Goal: Transaction & Acquisition: Purchase product/service

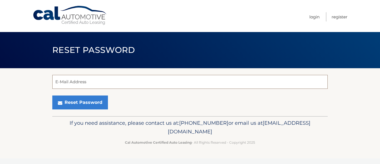
click at [67, 83] on input "E-Mail Address" at bounding box center [189, 82] width 275 height 14
type input "mtpinc10@gmail.com"
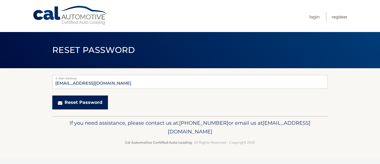
click at [80, 103] on button "Reset Password" at bounding box center [80, 102] width 56 height 14
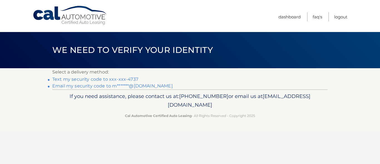
click at [99, 79] on link "Text my security code to xxx-xxx-4737" at bounding box center [95, 78] width 86 height 5
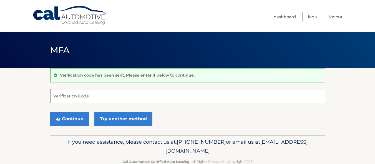
click at [81, 97] on input "Verification Code" at bounding box center [187, 96] width 275 height 14
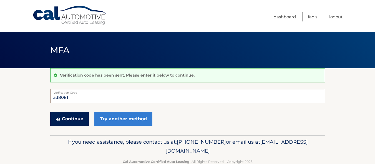
type input "338081"
click at [74, 116] on button "Continue" at bounding box center [69, 119] width 39 height 14
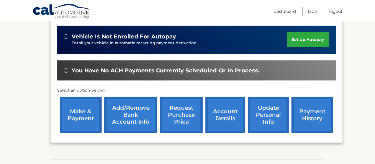
scroll to position [144, 0]
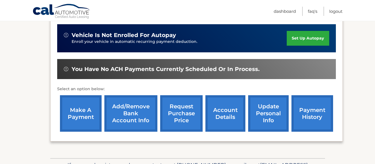
click at [78, 106] on link "make a payment" at bounding box center [81, 113] width 42 height 36
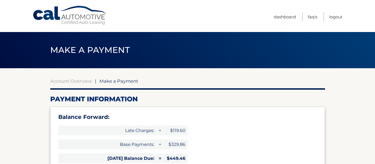
select select "ZDVkMjUxYjItMzMyYi00ZTBhLWEwZDAtZmUyMTUzOTgwYTQx"
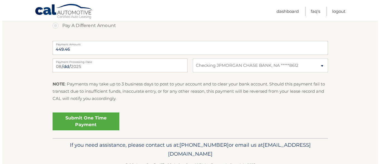
scroll to position [271, 0]
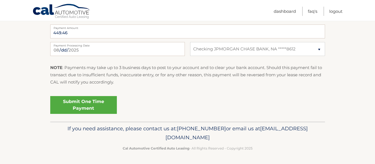
click at [84, 104] on link "Submit One Time Payment" at bounding box center [83, 105] width 67 height 18
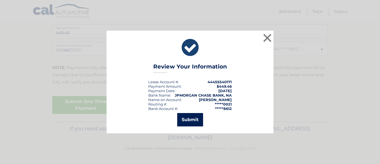
click at [193, 119] on button "Submit" at bounding box center [190, 119] width 26 height 13
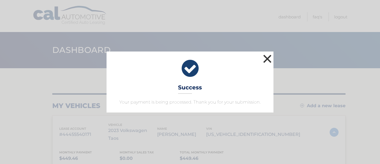
click at [270, 57] on button "×" at bounding box center [266, 58] width 11 height 11
